Goal: Task Accomplishment & Management: Use online tool/utility

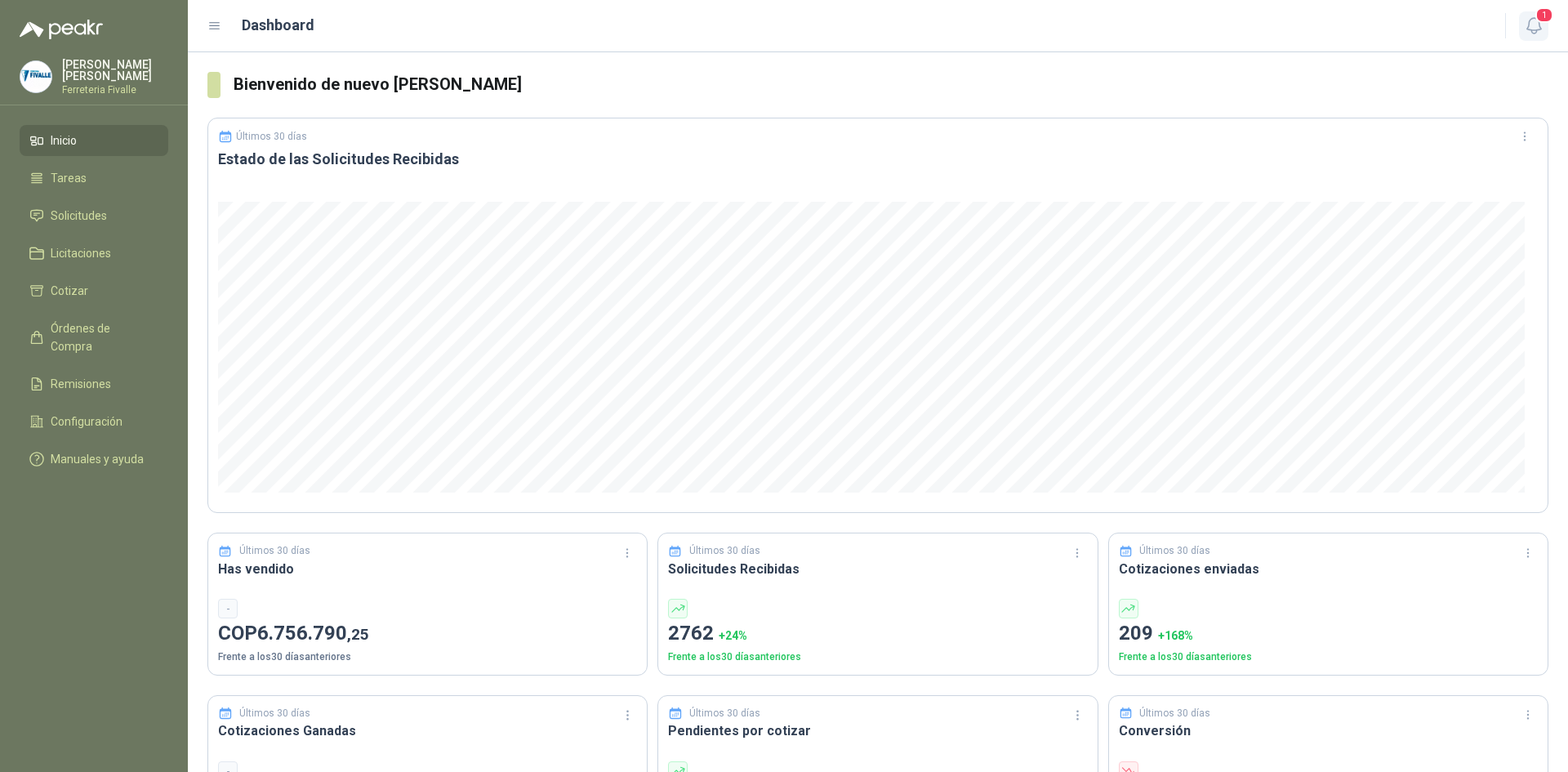
click at [1524, 22] on button "1" at bounding box center [1534, 26] width 29 height 29
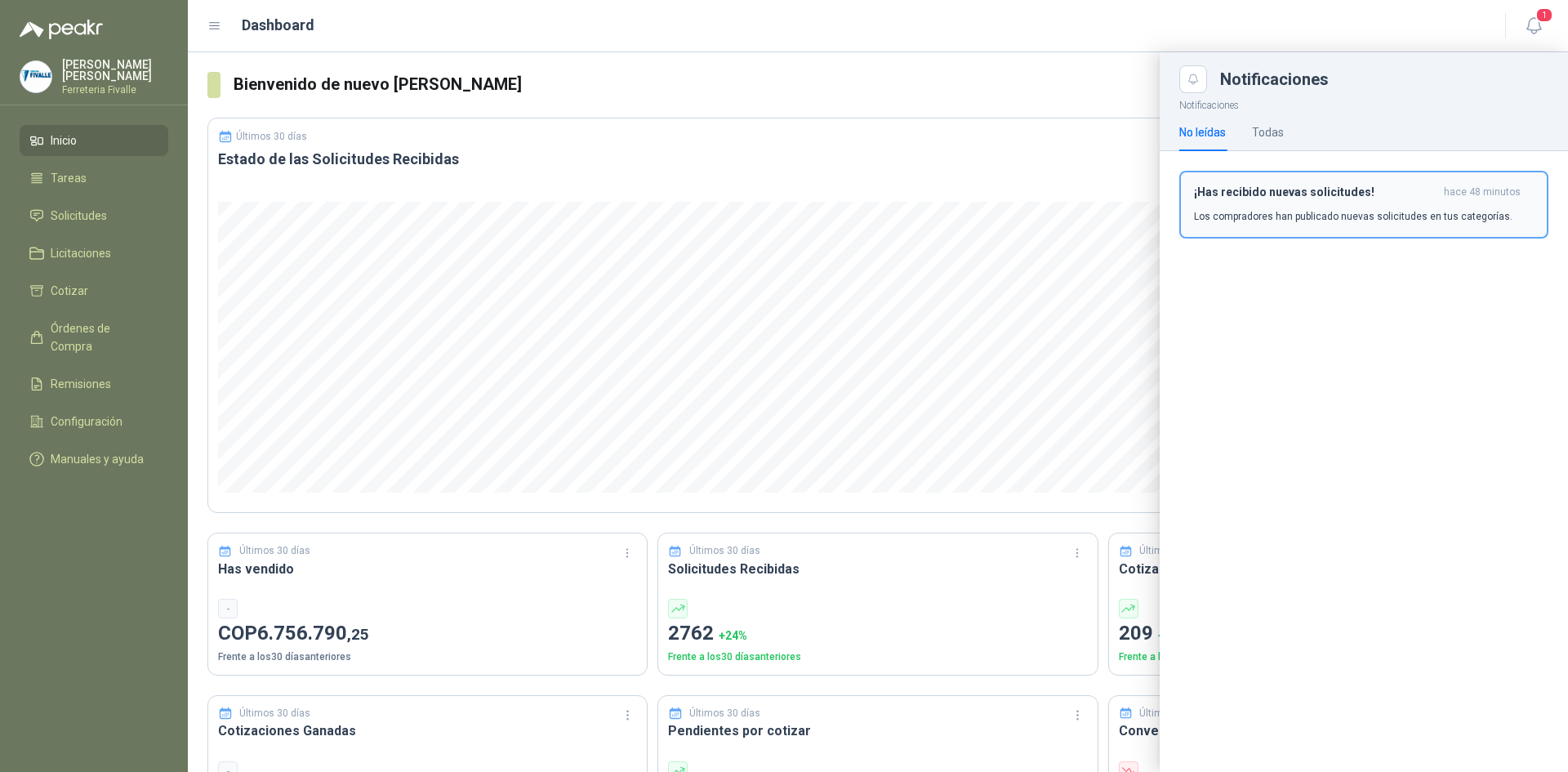
click at [1372, 203] on div "¡Has recibido nuevas solicitudes! hace 48 minutos Los compradores han publicado…" at bounding box center [1364, 205] width 340 height 38
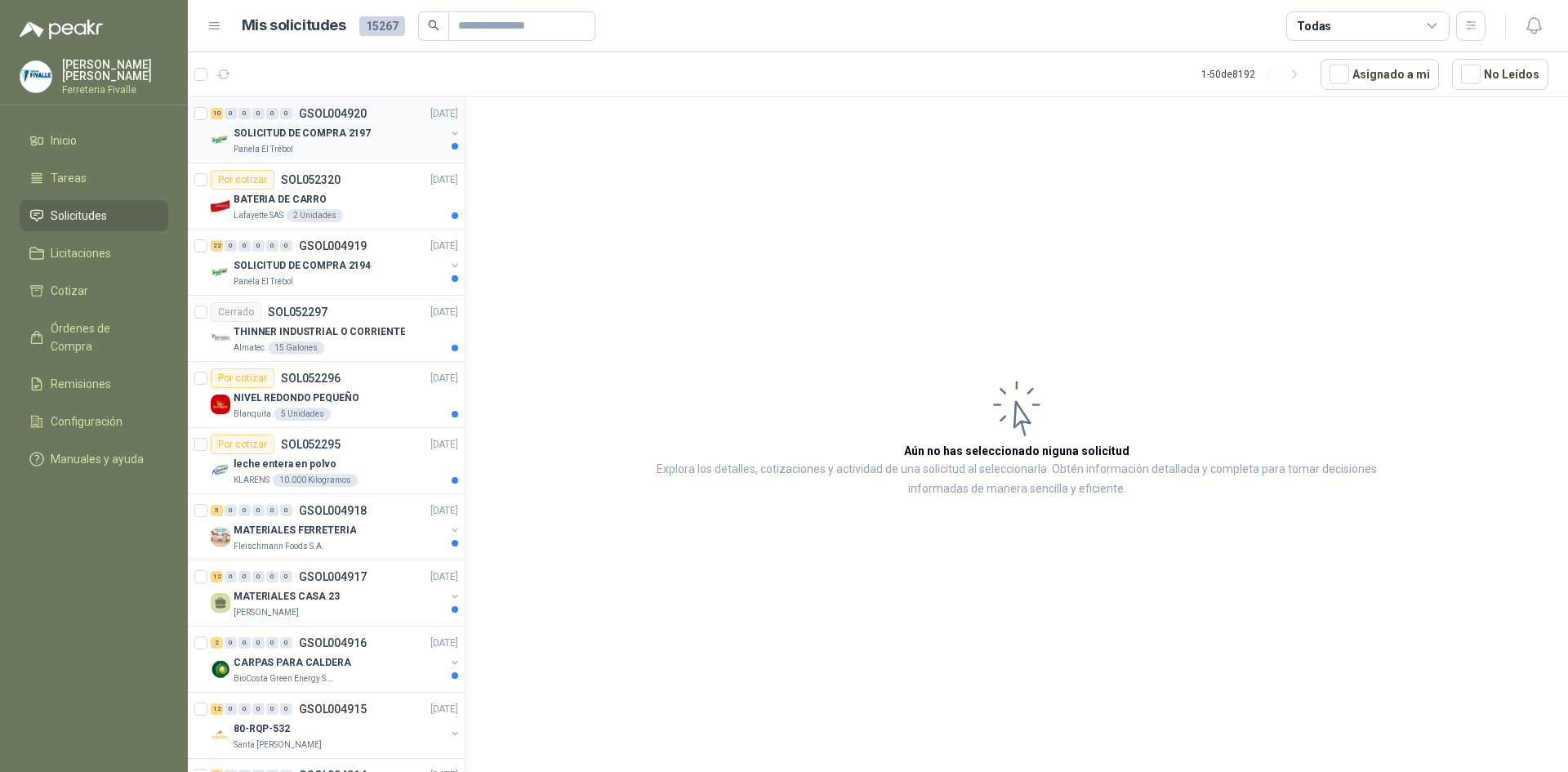
click at [356, 148] on div "Panela El Trébol" at bounding box center [339, 150] width 211 height 13
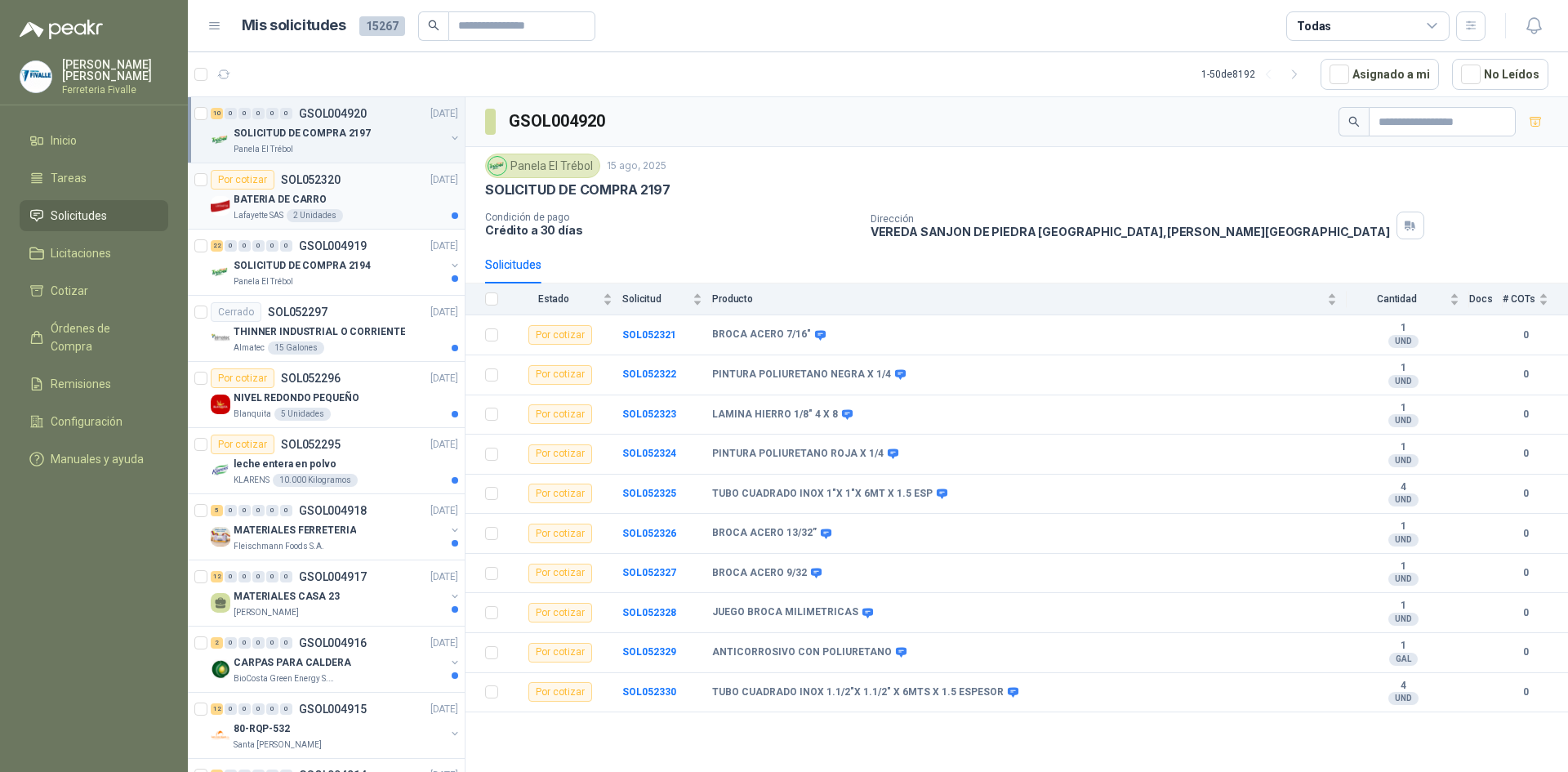
click at [367, 211] on div "Lafayette SAS 2 Unidades" at bounding box center [346, 216] width 225 height 13
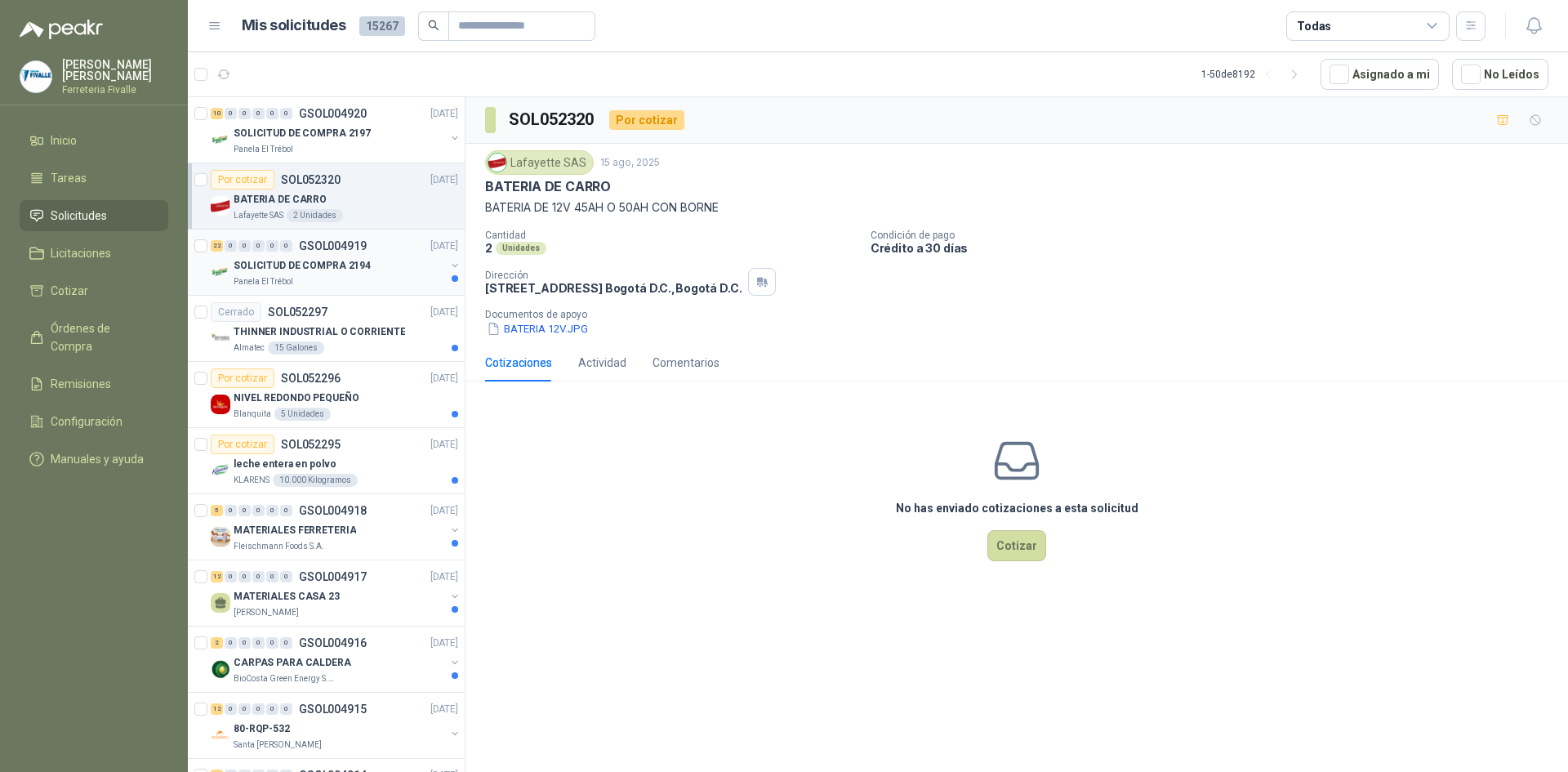
click at [364, 267] on div "SOLICITUD DE COMPRA 2194" at bounding box center [339, 265] width 211 height 20
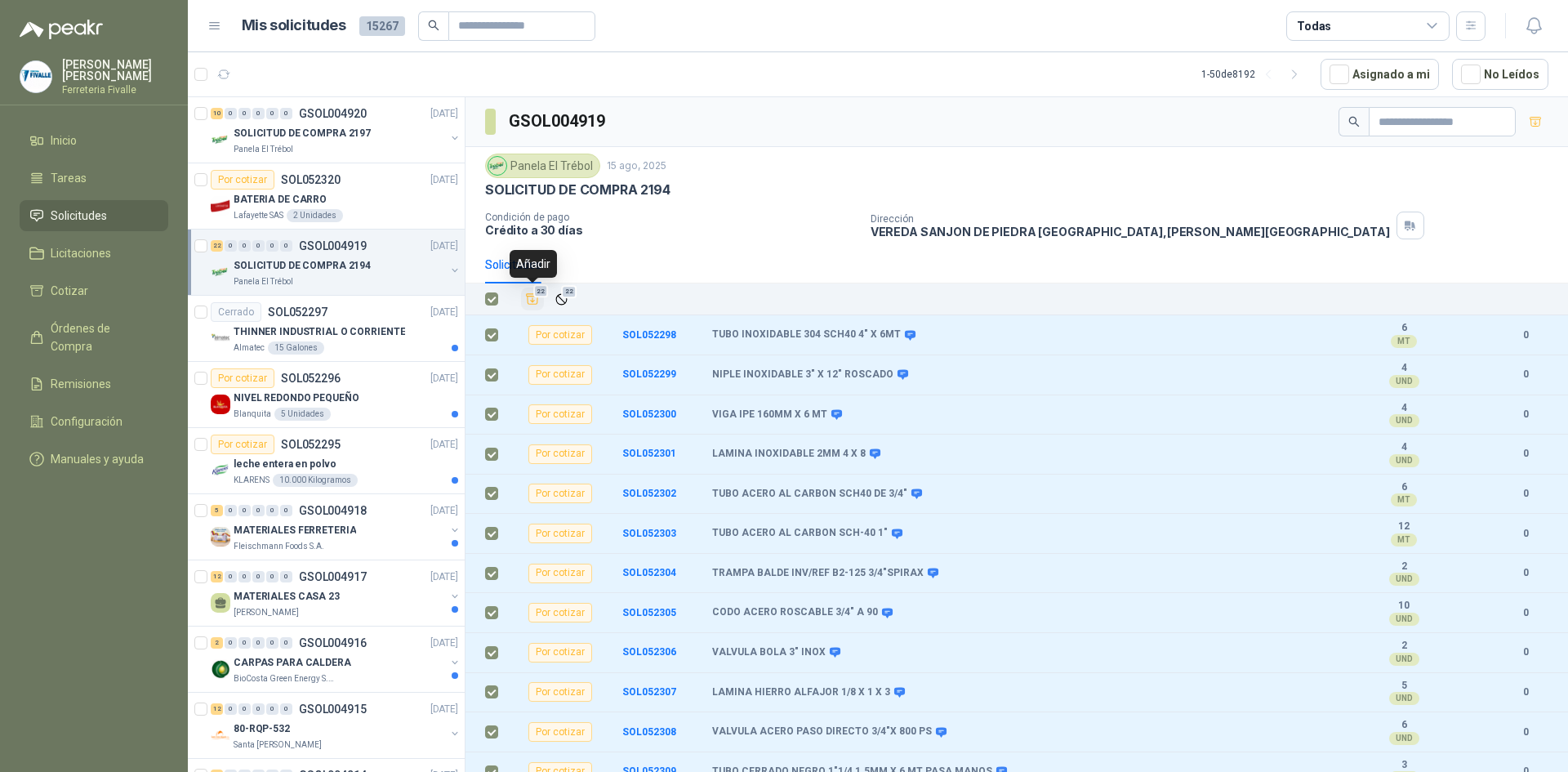
click at [534, 302] on icon "Añadir" at bounding box center [532, 299] width 15 height 14
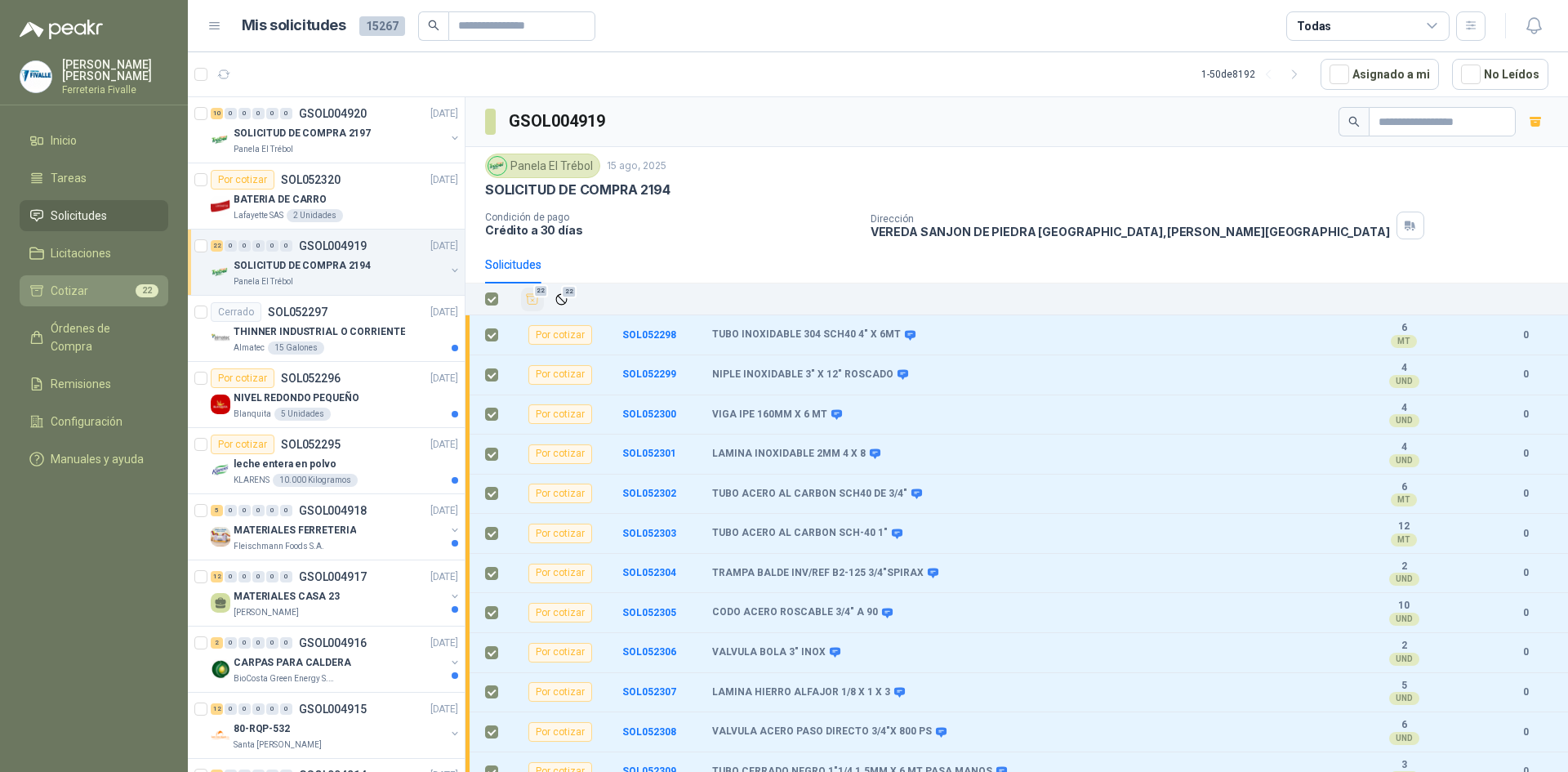
click at [92, 300] on li "Cotizar 22" at bounding box center [93, 291] width 129 height 18
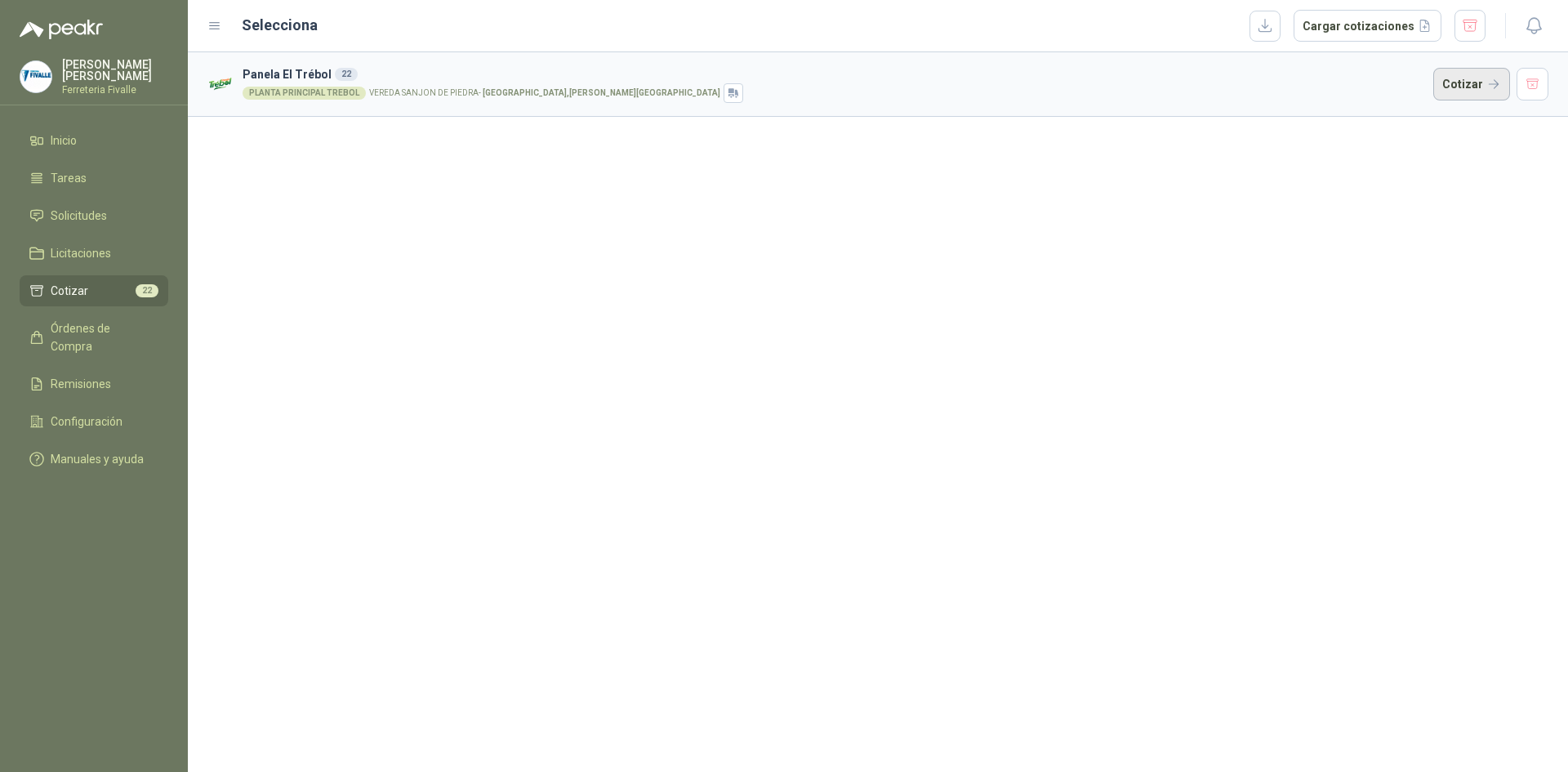
click at [1445, 87] on button "Cotizar" at bounding box center [1472, 84] width 77 height 33
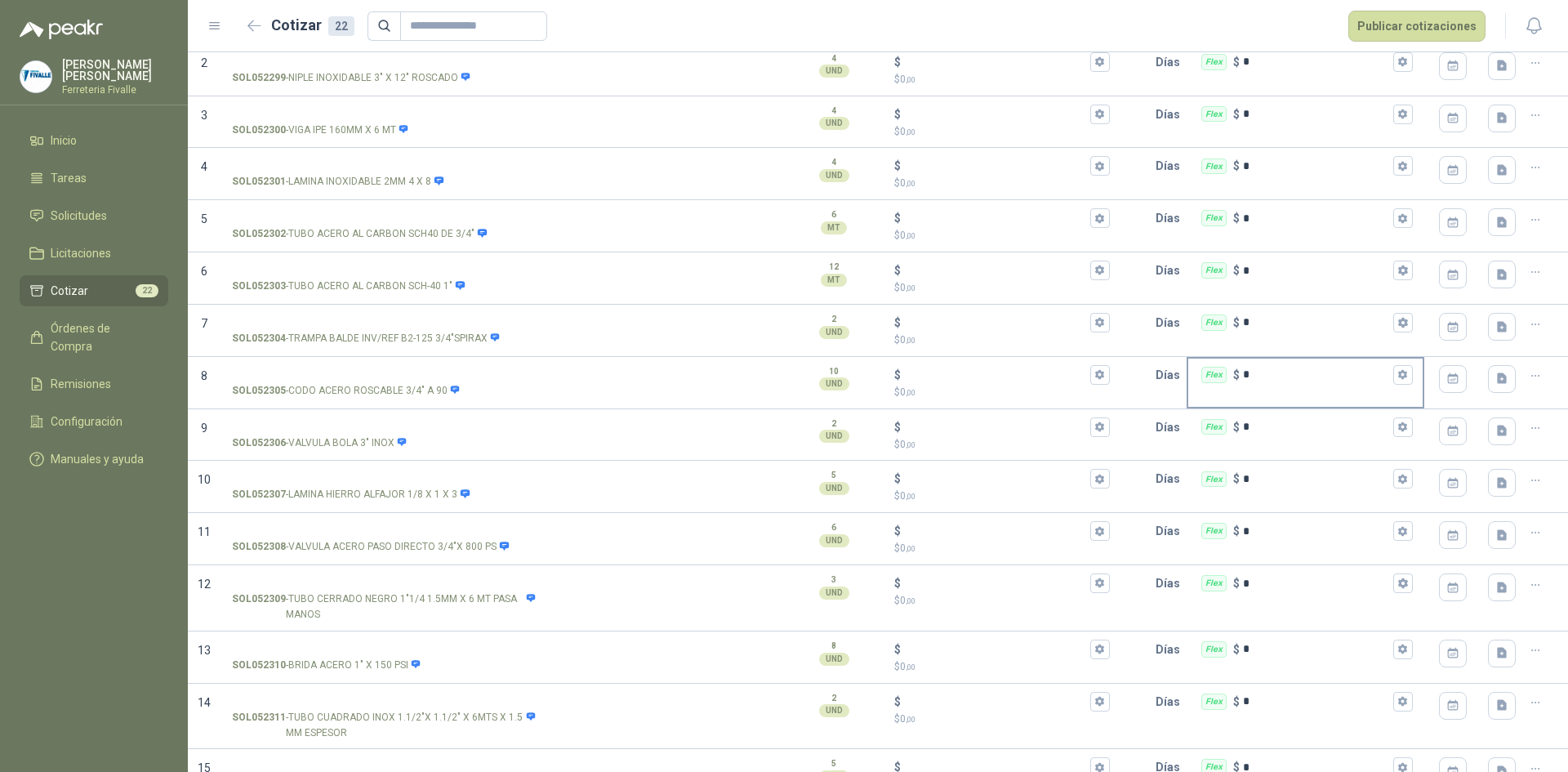
scroll to position [225, 0]
click at [255, 39] on form "Cotizar 22 Publicar cotizaciones" at bounding box center [864, 26] width 1244 height 31
click at [255, 34] on button "button" at bounding box center [255, 25] width 26 height 26
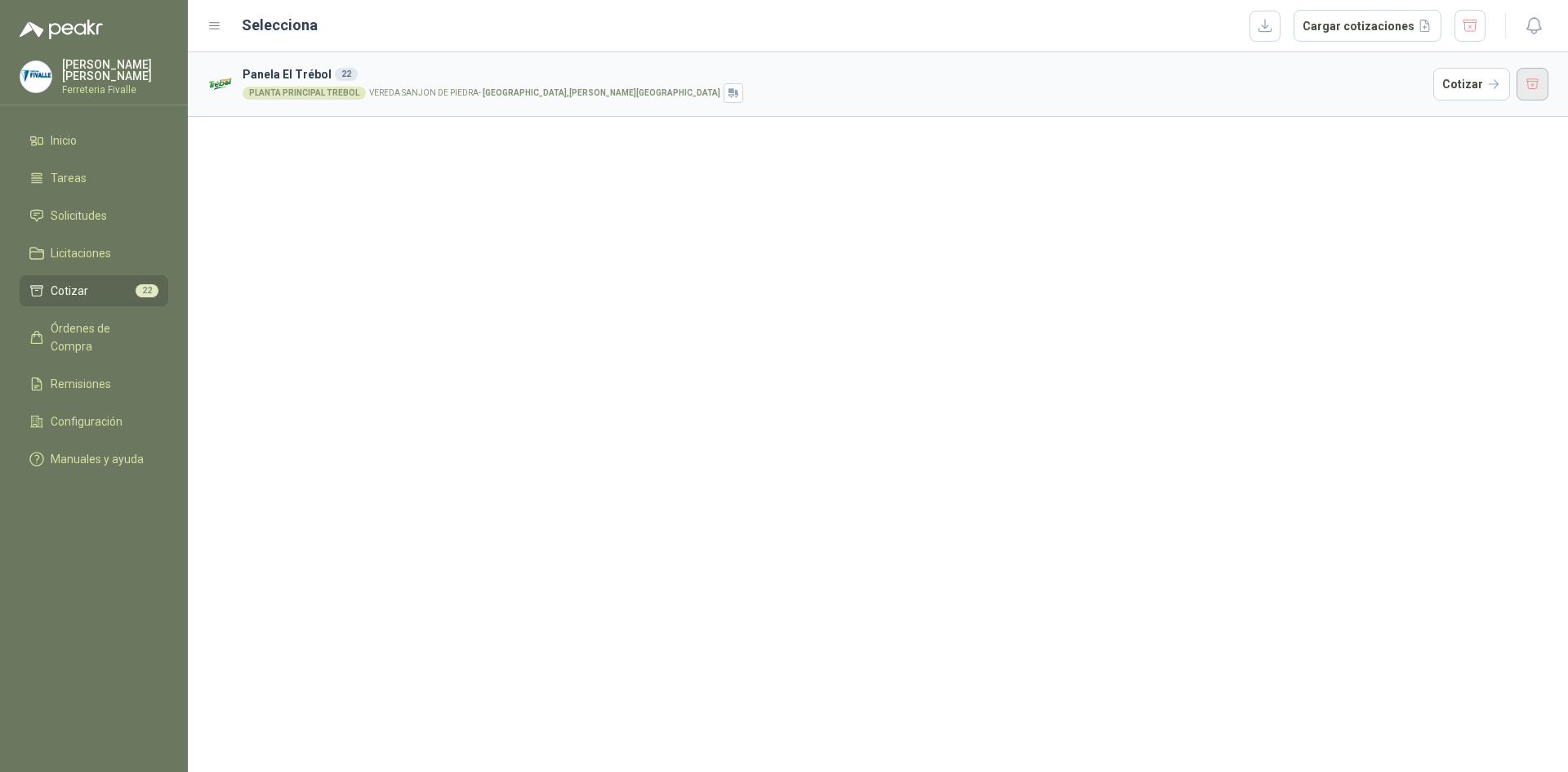
click at [1537, 85] on button "button" at bounding box center [1534, 84] width 33 height 33
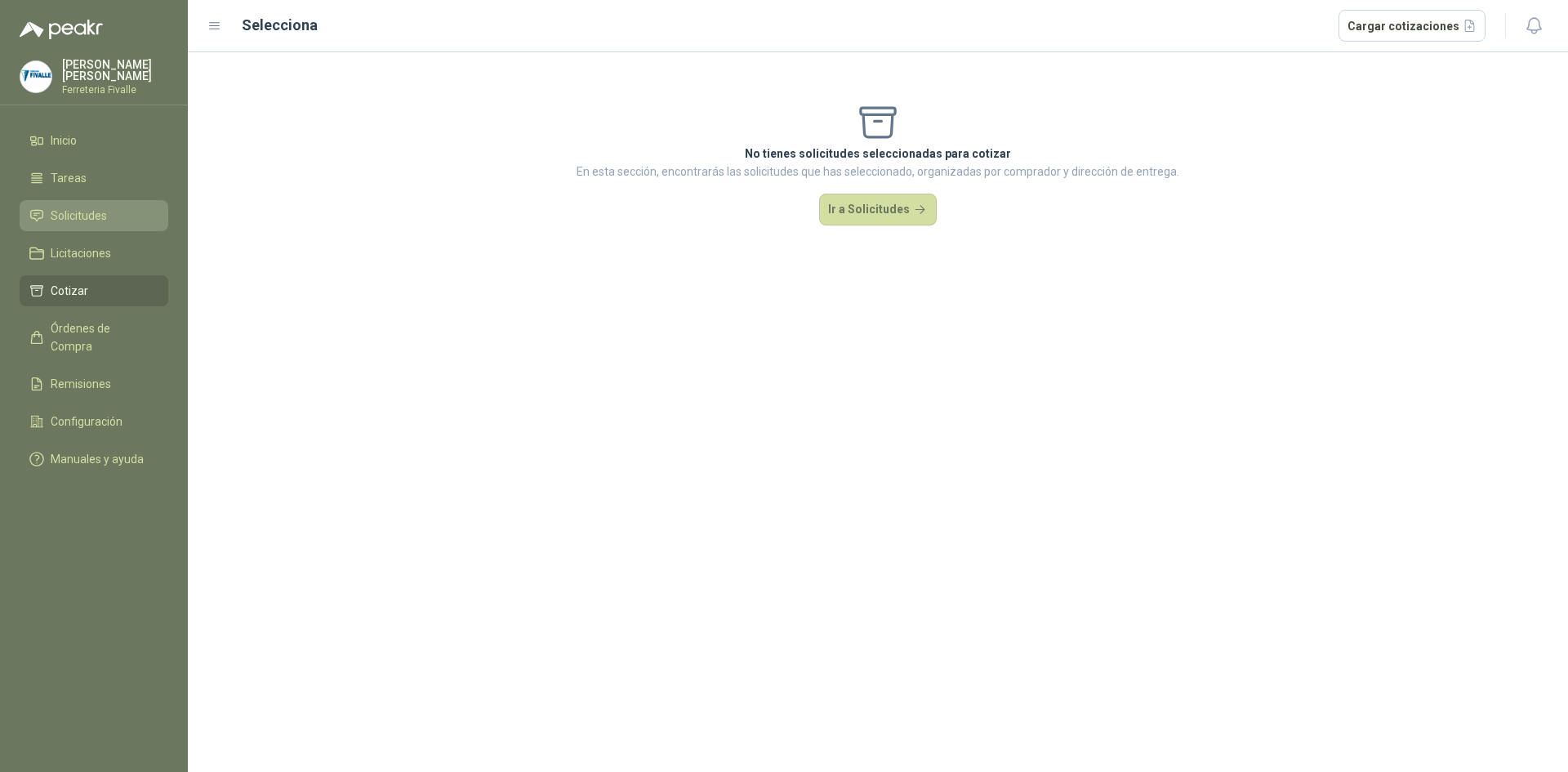
click at [95, 225] on span "Solicitudes" at bounding box center [79, 216] width 56 height 18
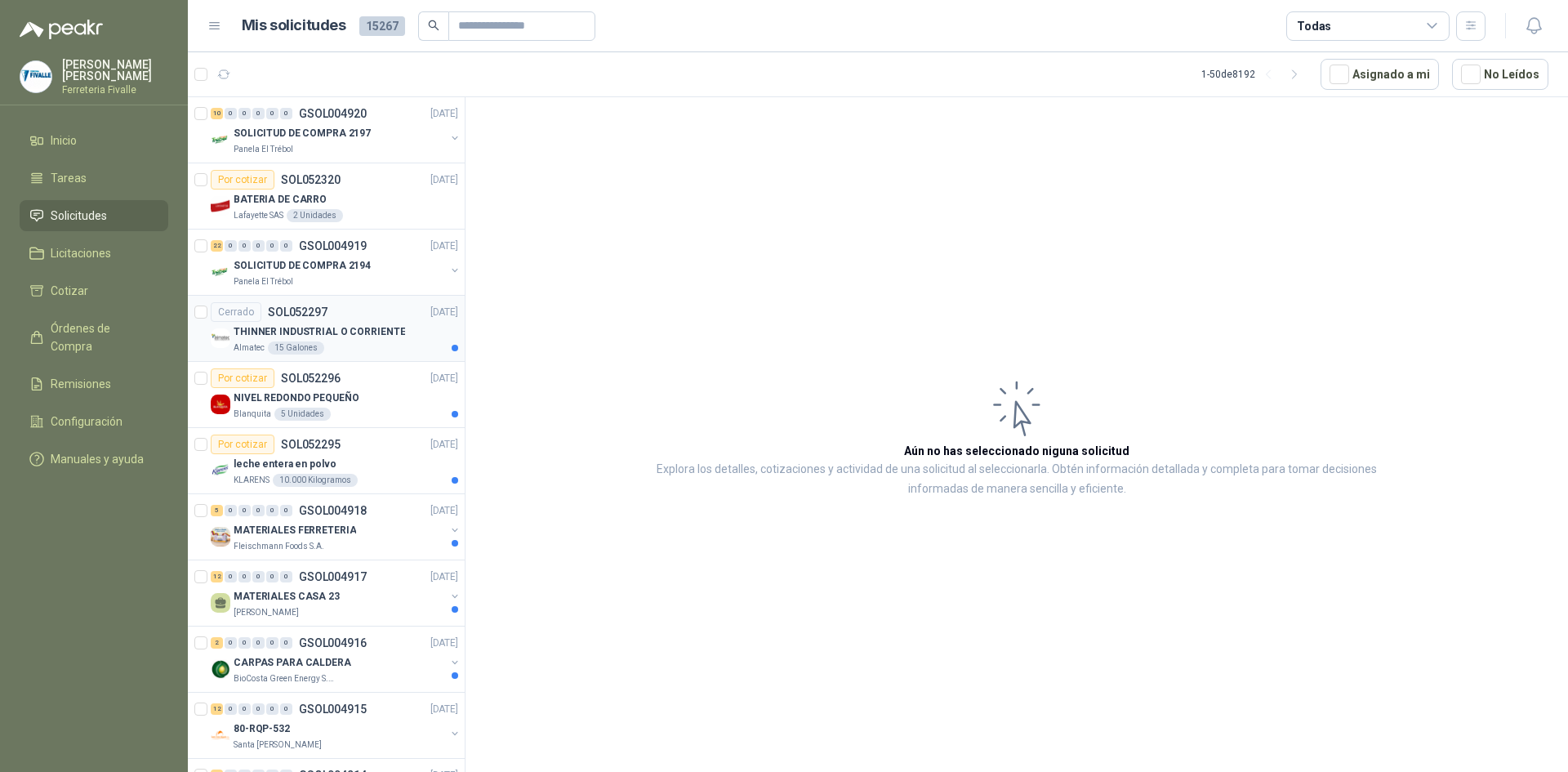
click at [342, 310] on div "Cerrado SOL052297 [DATE]" at bounding box center [334, 312] width 247 height 20
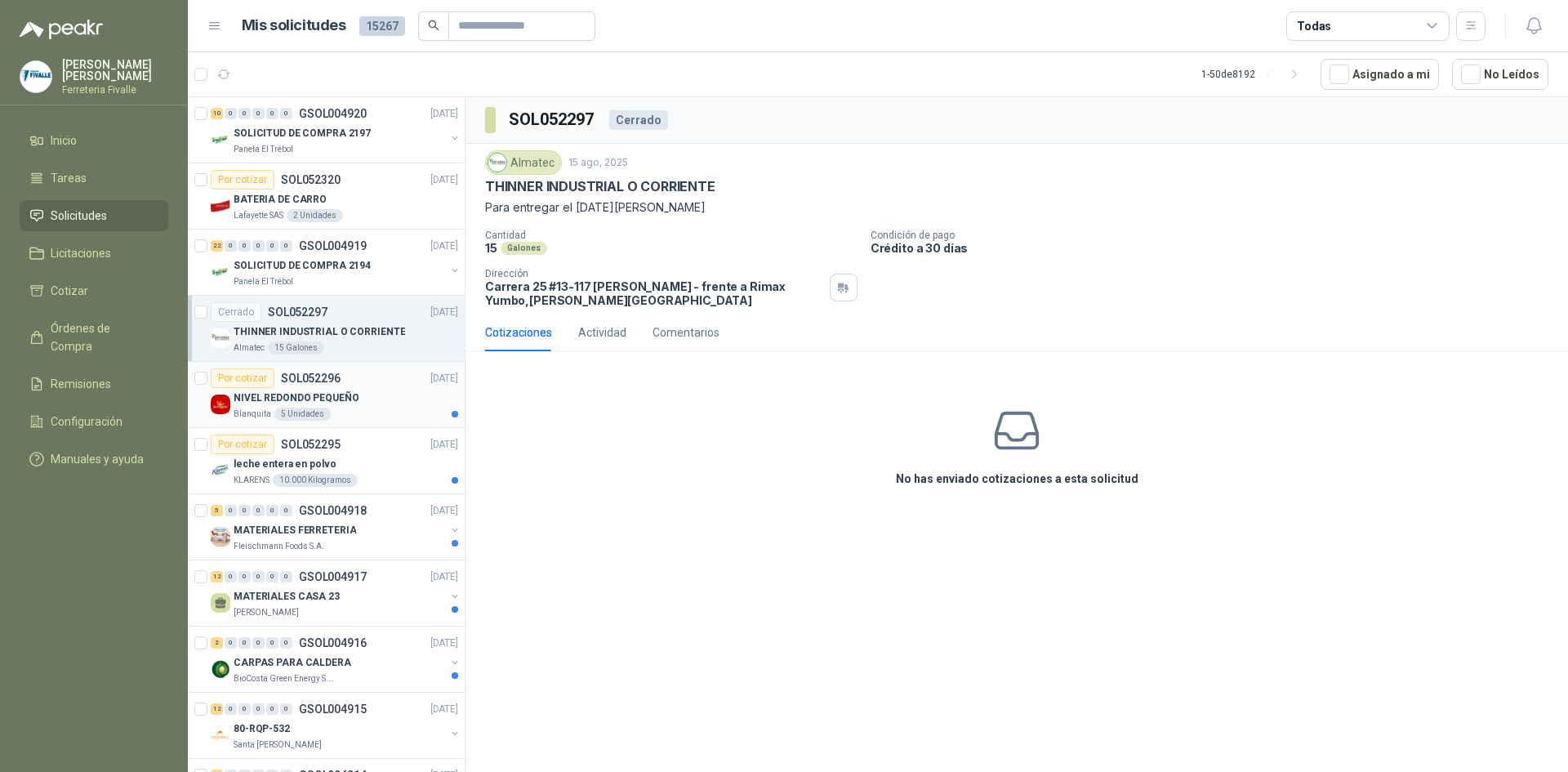
click at [376, 390] on div "NIVEL REDONDO PEQUEÑO" at bounding box center [346, 398] width 225 height 20
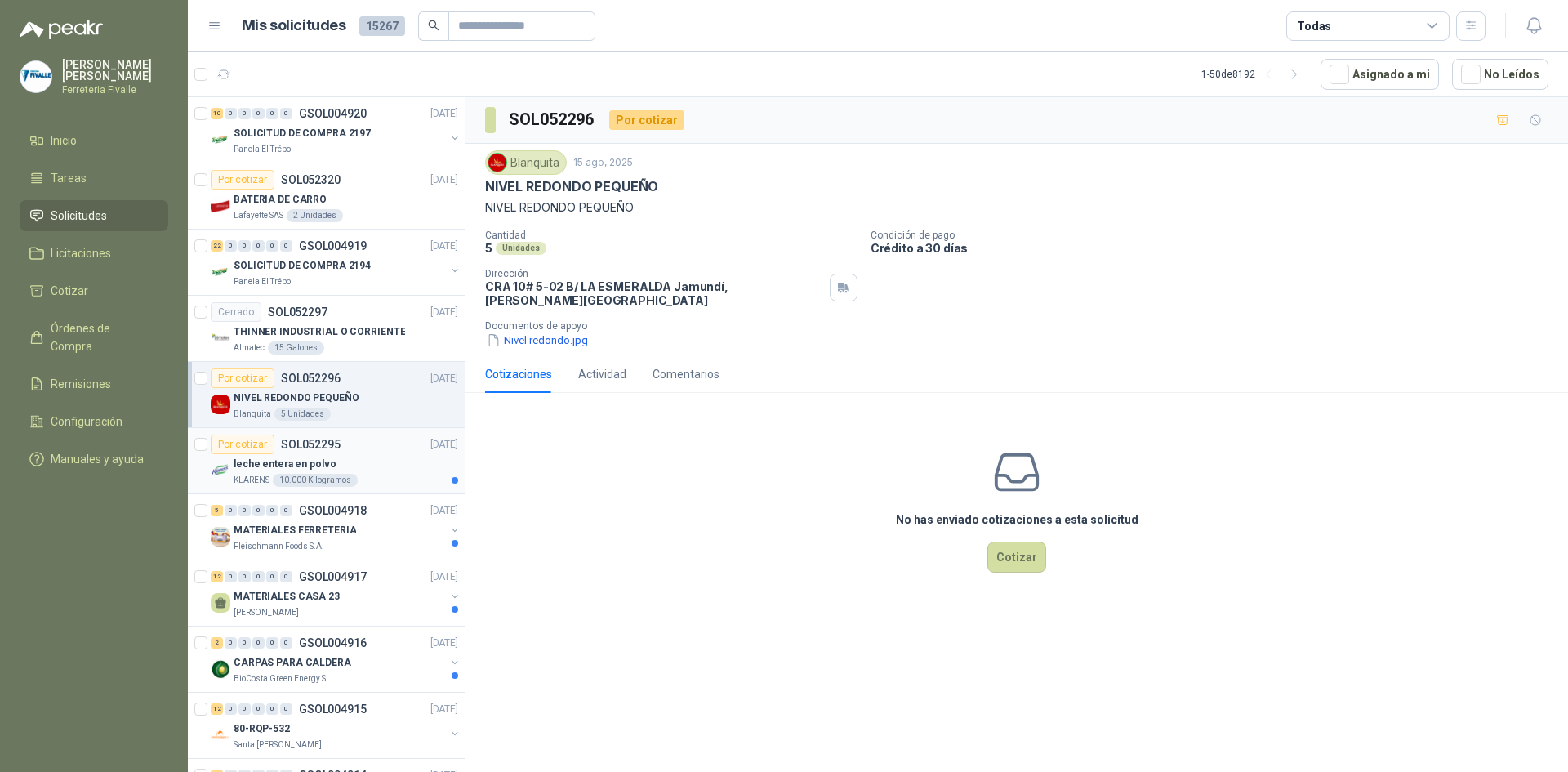
click at [352, 460] on div "leche entera en polvo" at bounding box center [346, 464] width 225 height 20
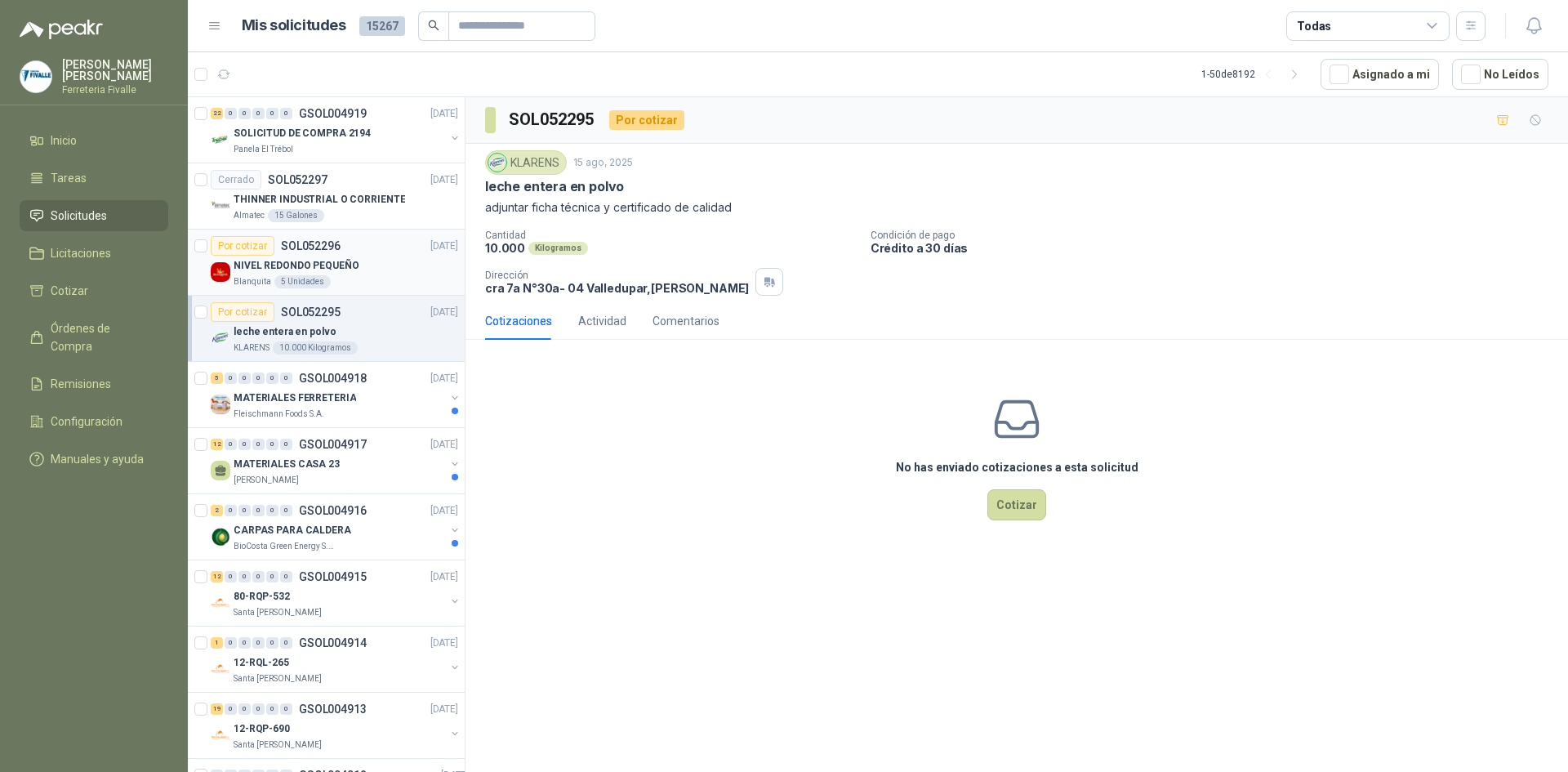
scroll to position [163, 0]
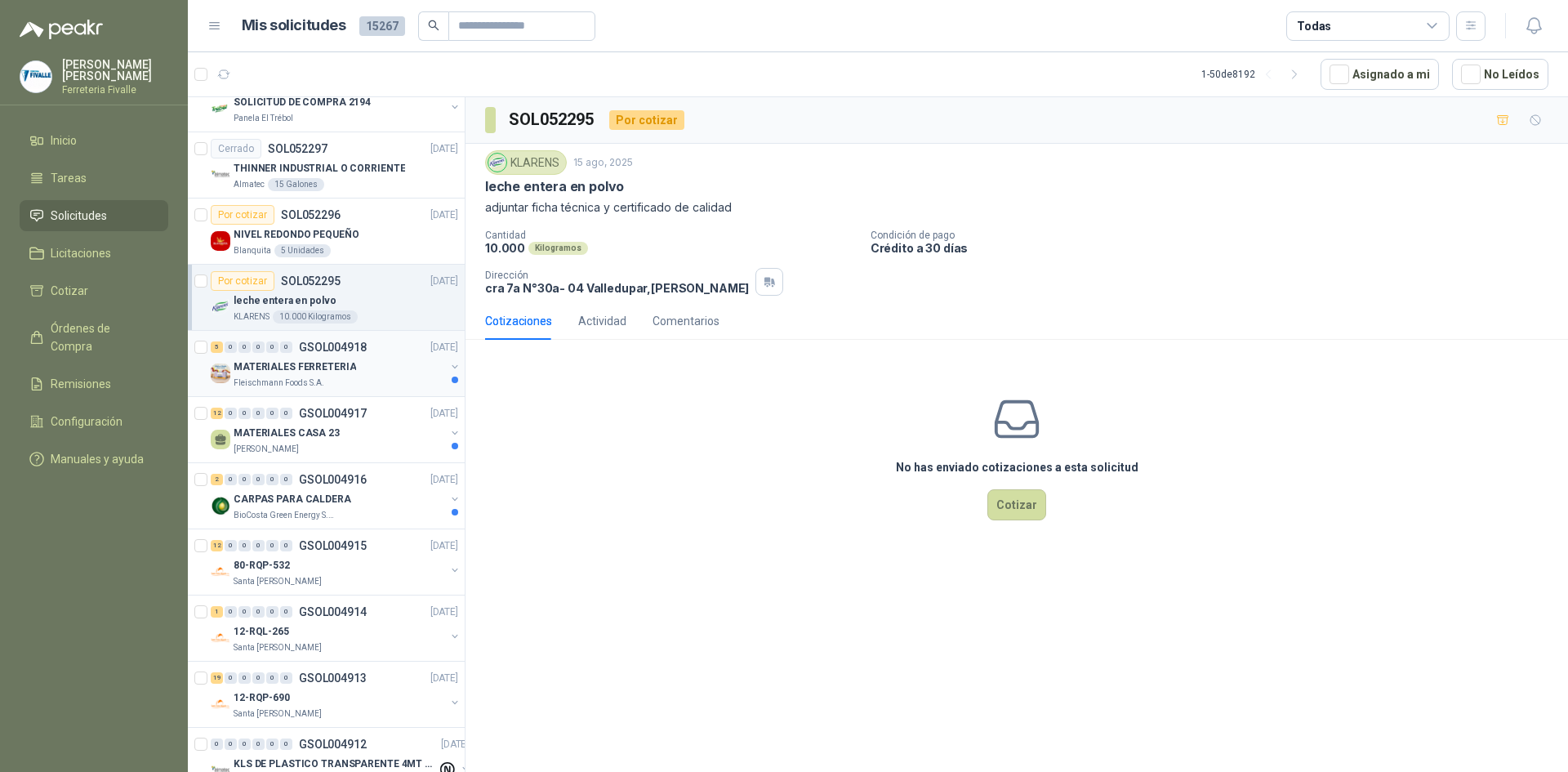
click at [345, 396] on div "5 0 0 0 0 0 GSOL004918 [DATE] MATERIALES FERRETERIA [PERSON_NAME] Foods S.A." at bounding box center [326, 363] width 277 height 66
click at [364, 387] on div "Fleischmann Foods S.A." at bounding box center [339, 382] width 211 height 13
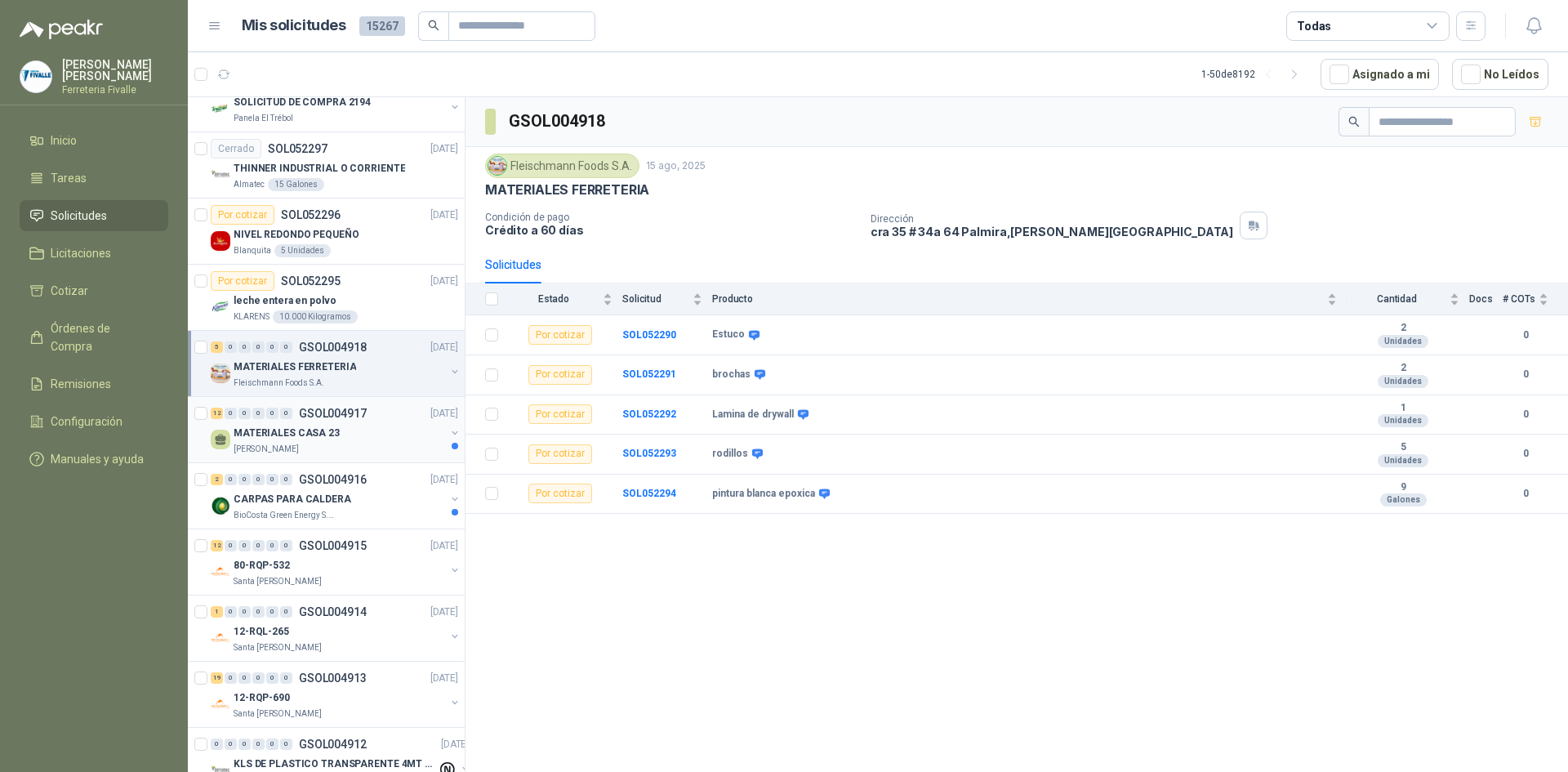
click at [376, 446] on div "[PERSON_NAME]" at bounding box center [339, 449] width 211 height 13
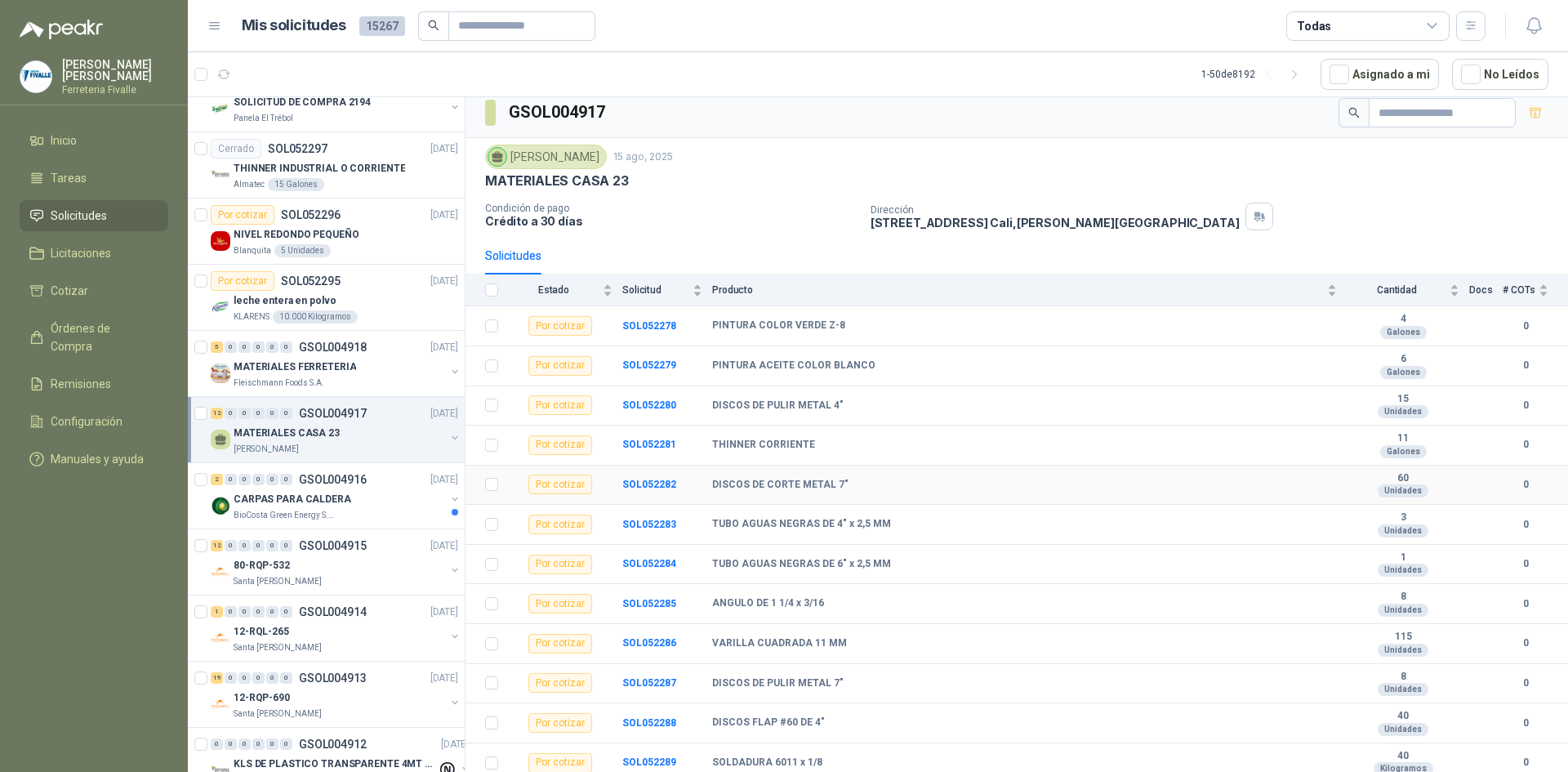
scroll to position [14, 0]
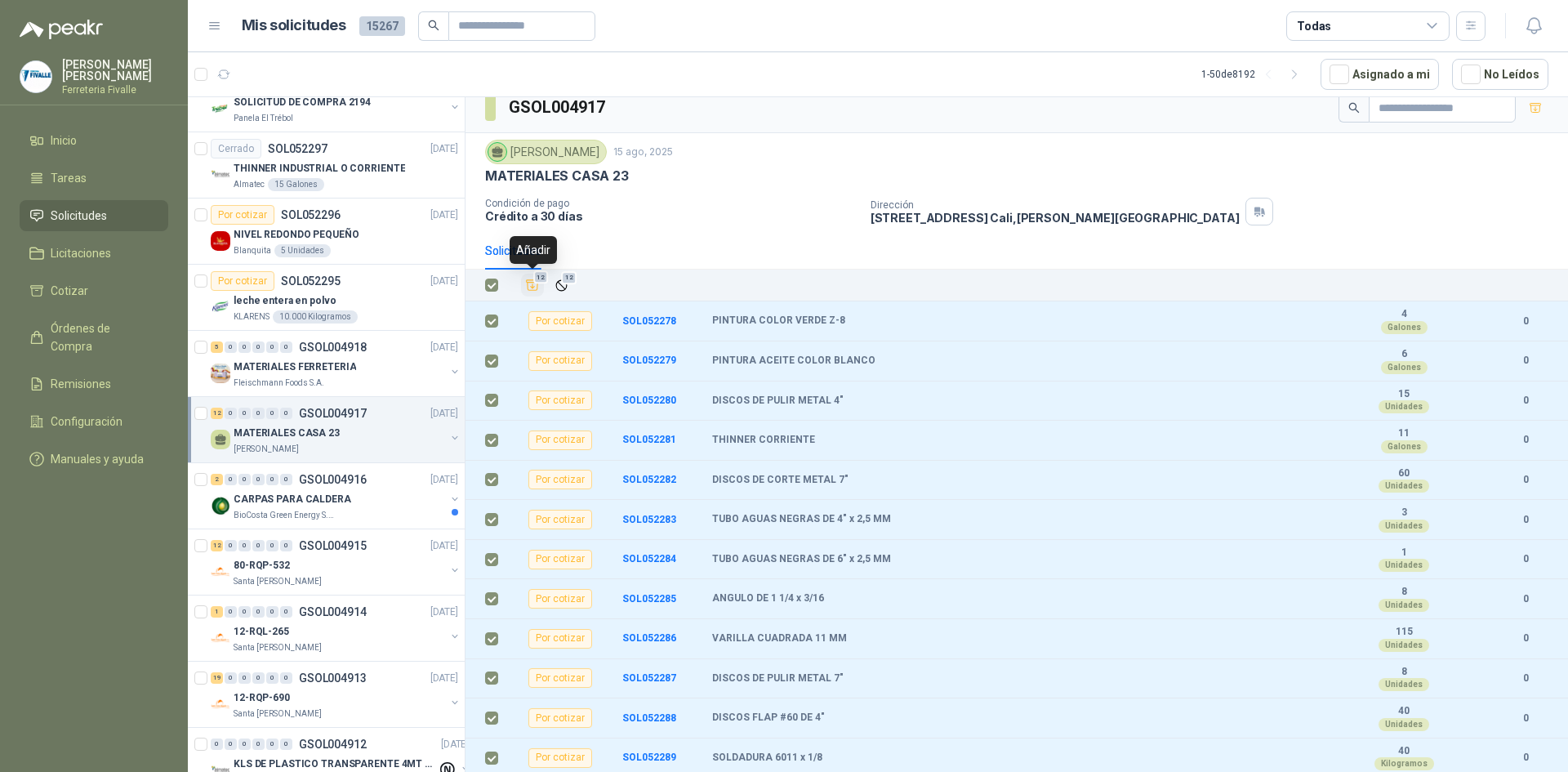
click at [537, 285] on icon "Añadir" at bounding box center [532, 285] width 15 height 14
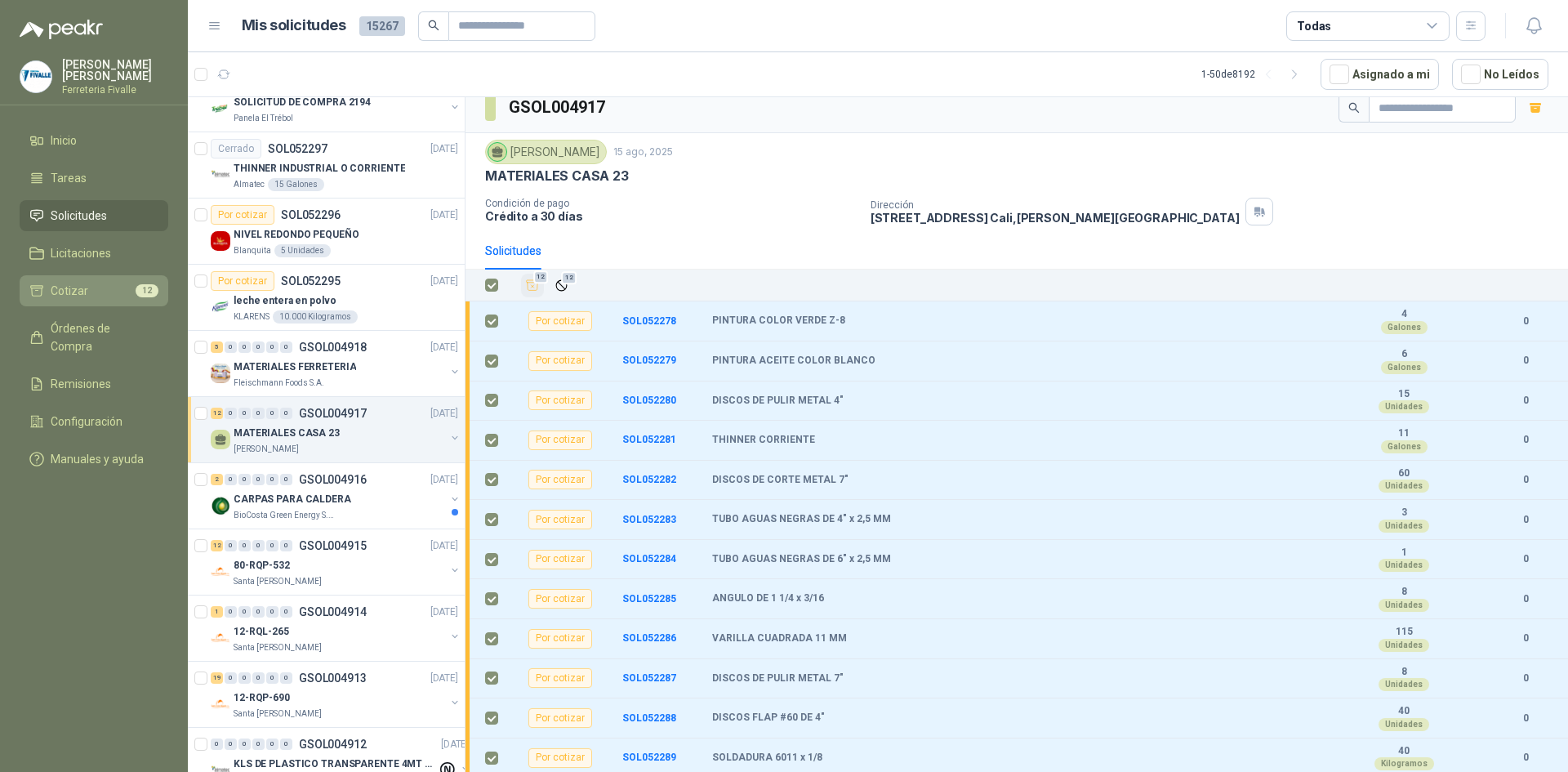
click at [100, 300] on li "Cotizar 12" at bounding box center [93, 291] width 129 height 18
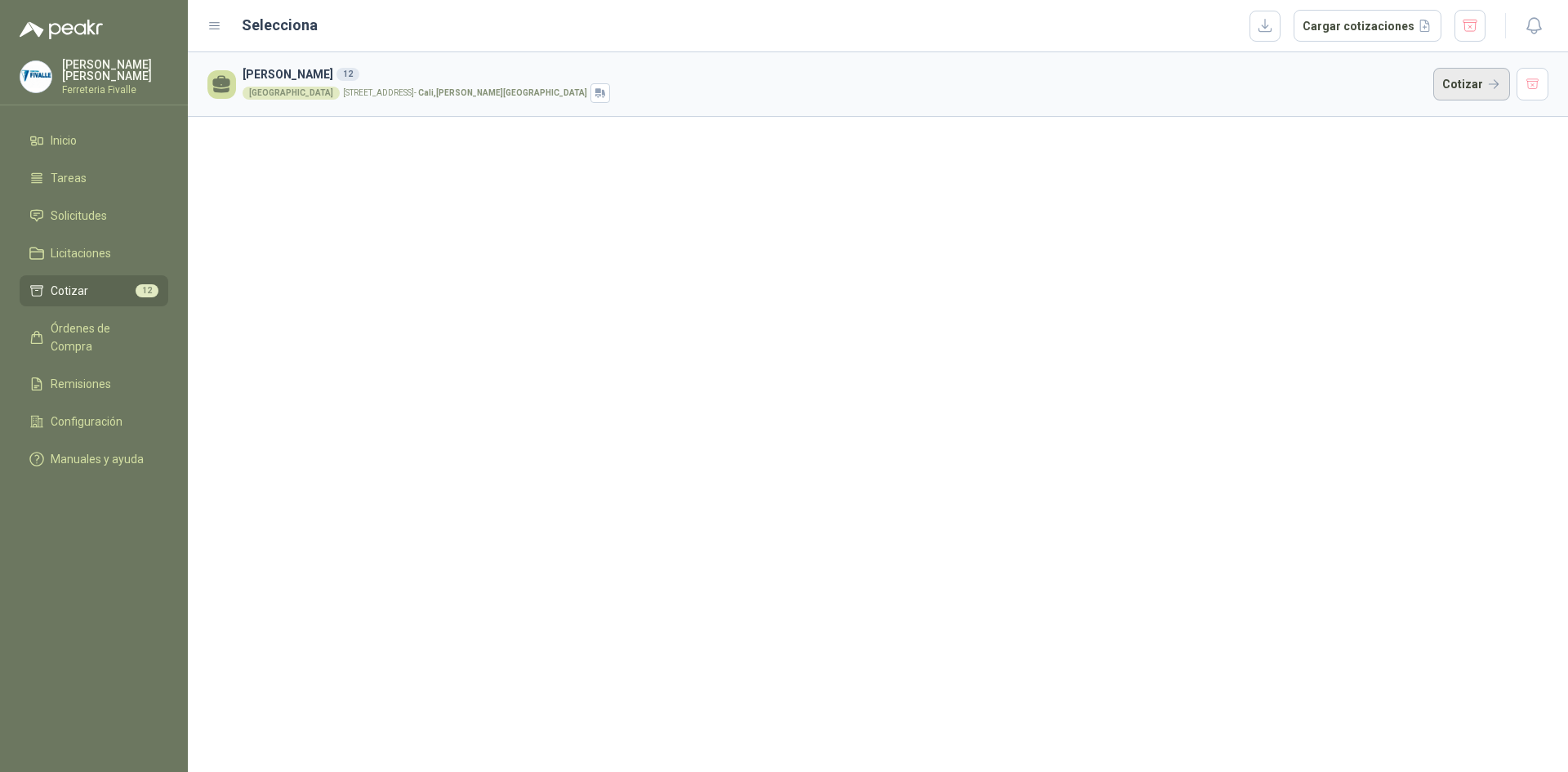
click at [1481, 85] on button "Cotizar" at bounding box center [1472, 84] width 77 height 33
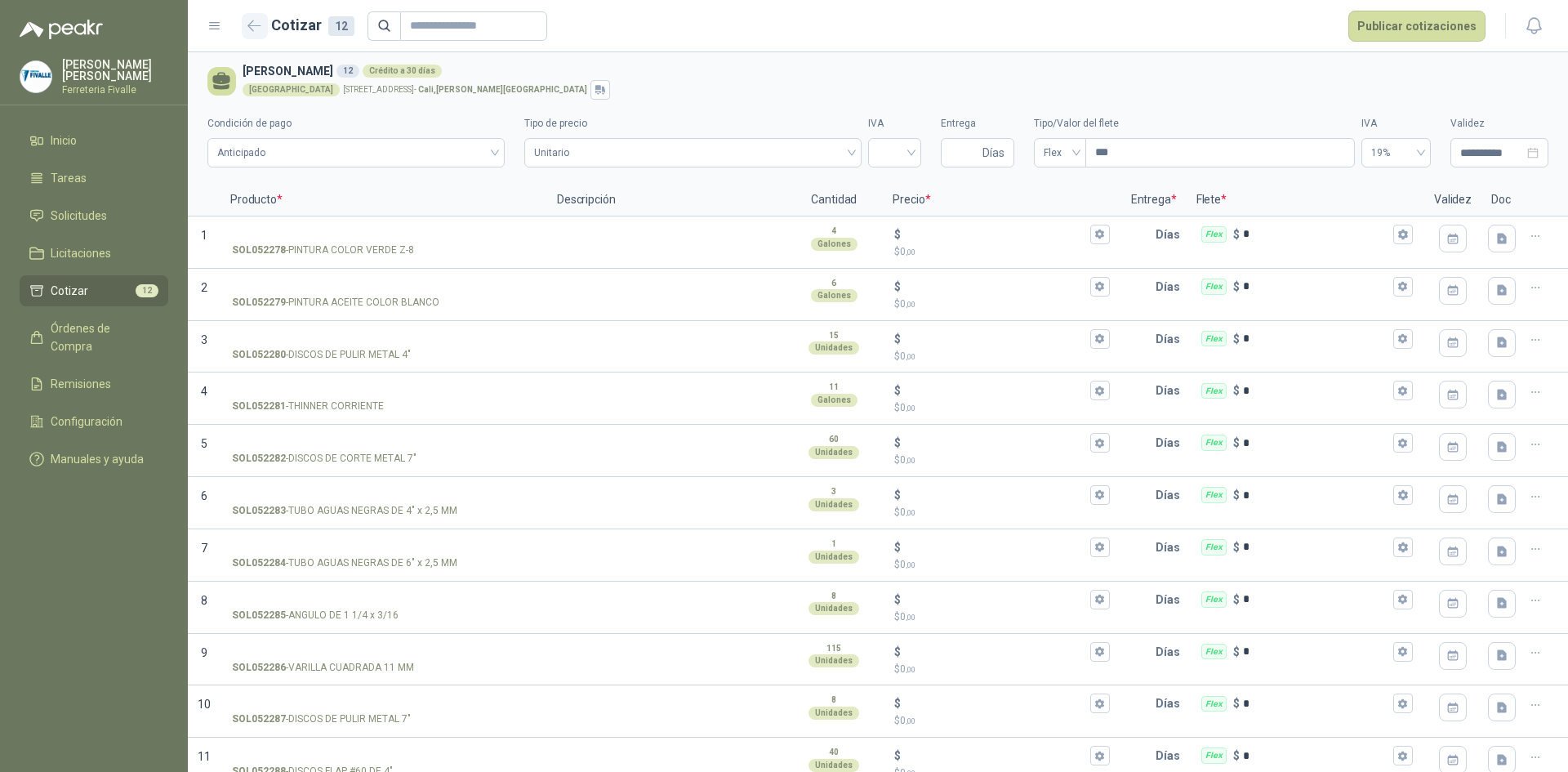
click at [251, 30] on icon "button" at bounding box center [254, 26] width 14 height 13
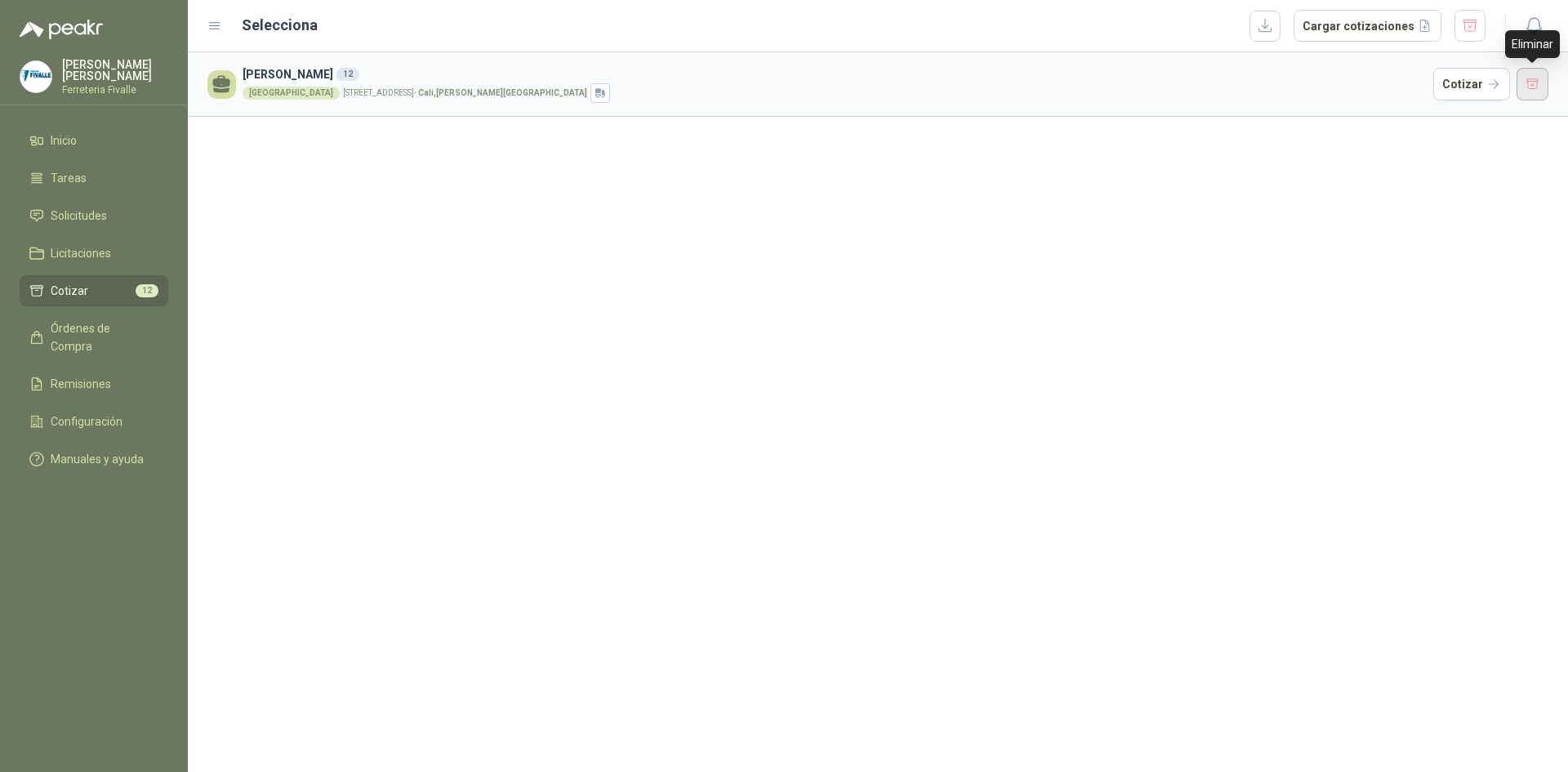
click at [1533, 87] on button "button" at bounding box center [1534, 84] width 33 height 33
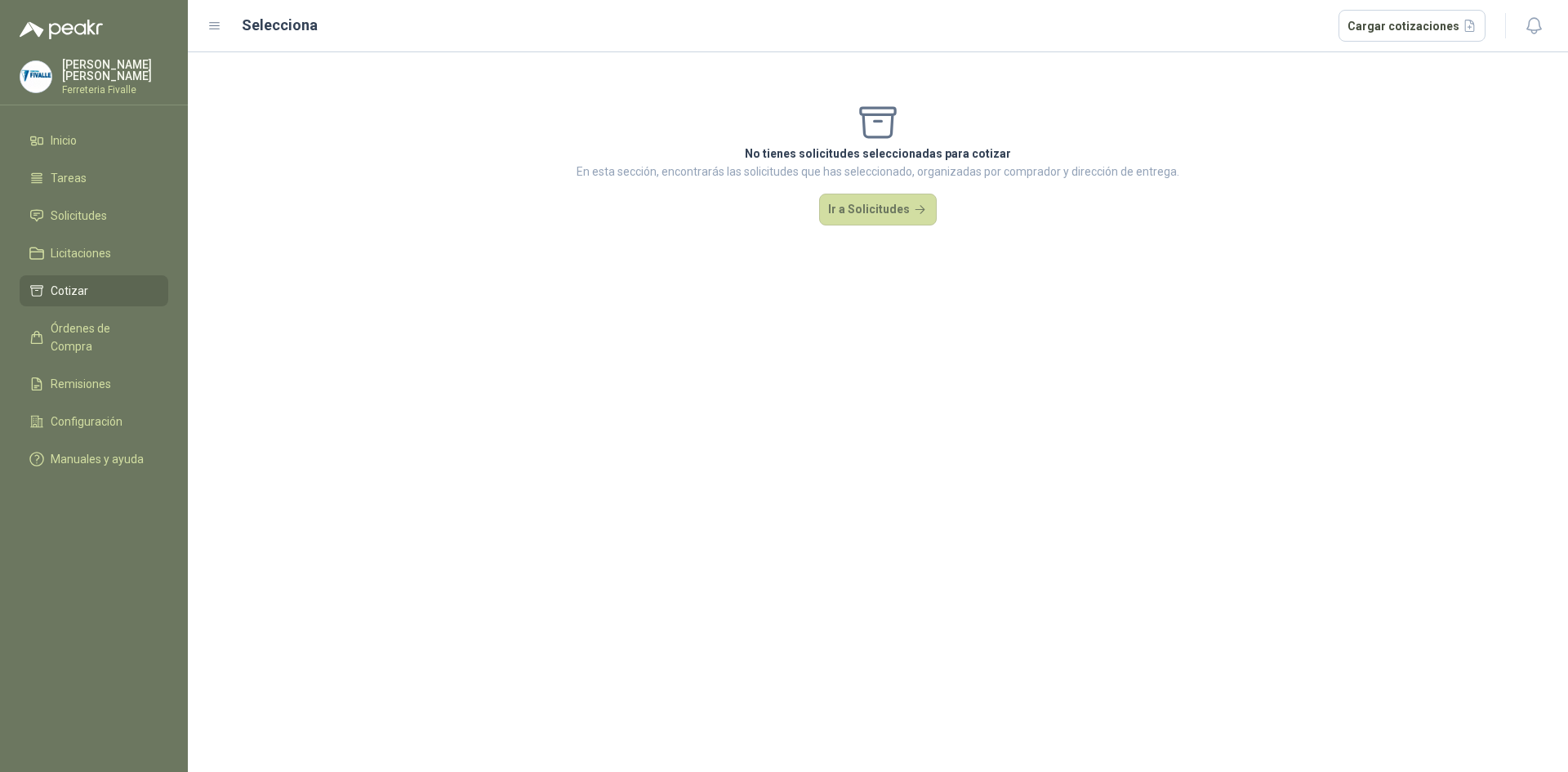
click at [102, 306] on link "Cotizar" at bounding box center [94, 291] width 149 height 31
click at [82, 300] on span "Cotizar" at bounding box center [69, 291] width 37 height 18
click at [84, 217] on link "Solicitudes" at bounding box center [94, 216] width 149 height 31
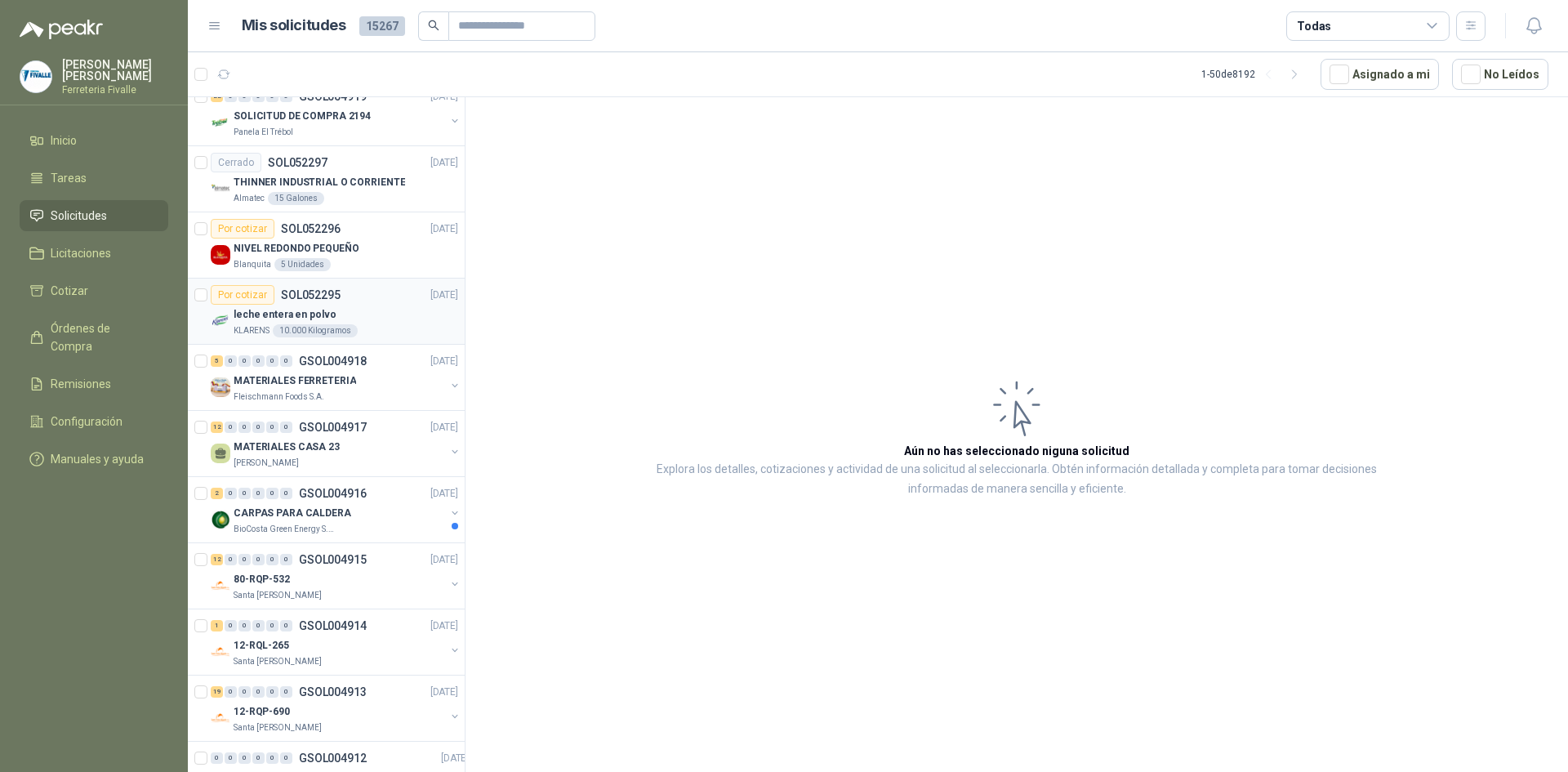
scroll to position [245, 0]
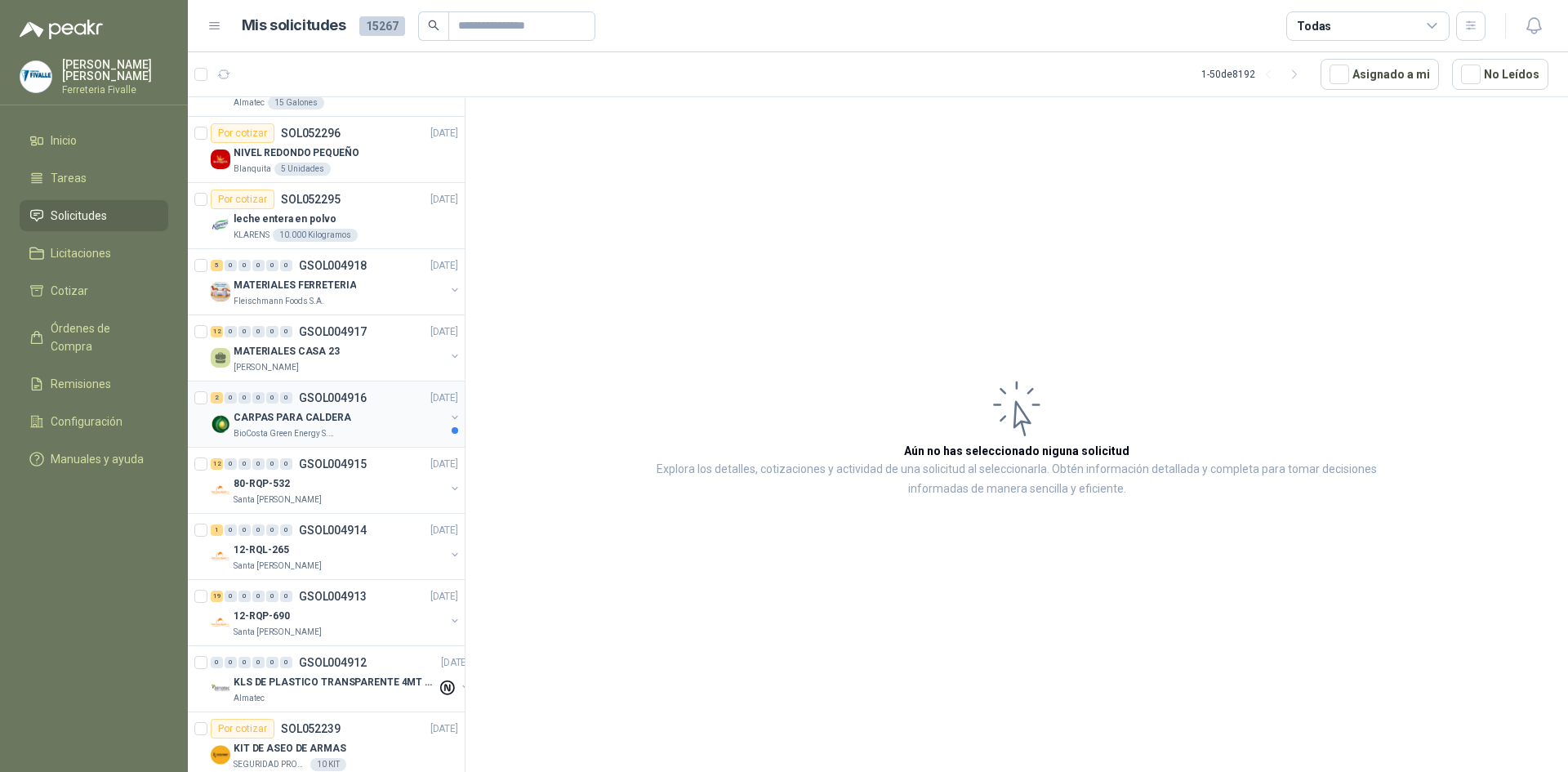
click at [366, 416] on div "CARPAS PARA CALDERA" at bounding box center [339, 418] width 211 height 20
